Goal: Task Accomplishment & Management: Manage account settings

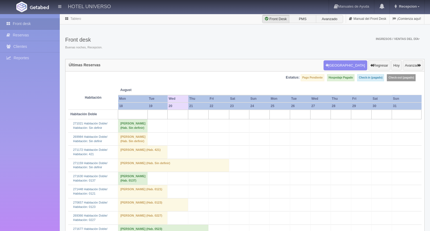
scroll to position [1117, 0]
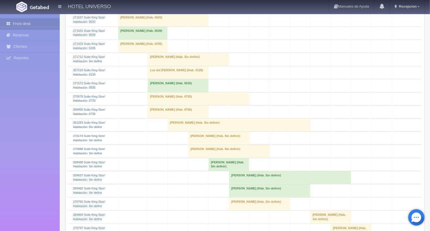
click at [158, 66] on td "Carolina Escot Parra (Hab. Sin definir)" at bounding box center [188, 59] width 81 height 13
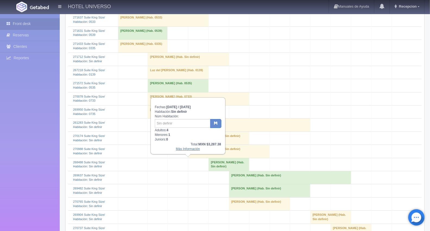
click at [190, 149] on link "Más Información" at bounding box center [188, 149] width 24 height 4
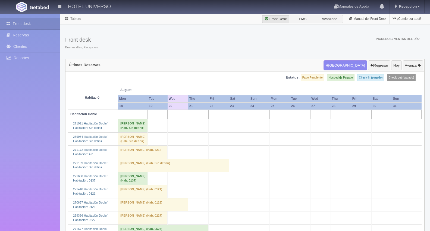
scroll to position [1117, 0]
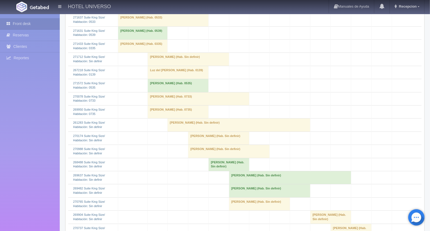
click at [157, 66] on td "[PERSON_NAME] (Hab. Sin definir)" at bounding box center [188, 59] width 81 height 13
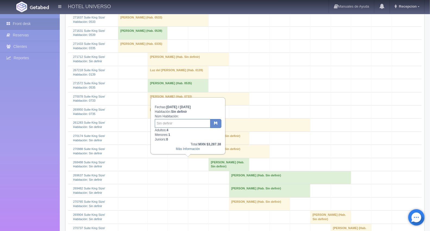
click at [167, 123] on input "text" at bounding box center [183, 123] width 56 height 9
type input "639"
click at [219, 121] on button "button" at bounding box center [215, 123] width 11 height 9
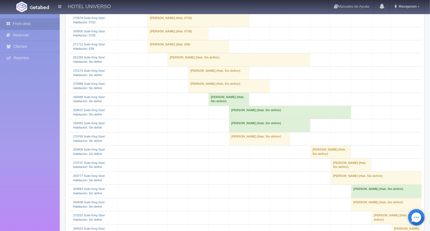
scroll to position [1162, 0]
